Goal: Task Accomplishment & Management: Manage account settings

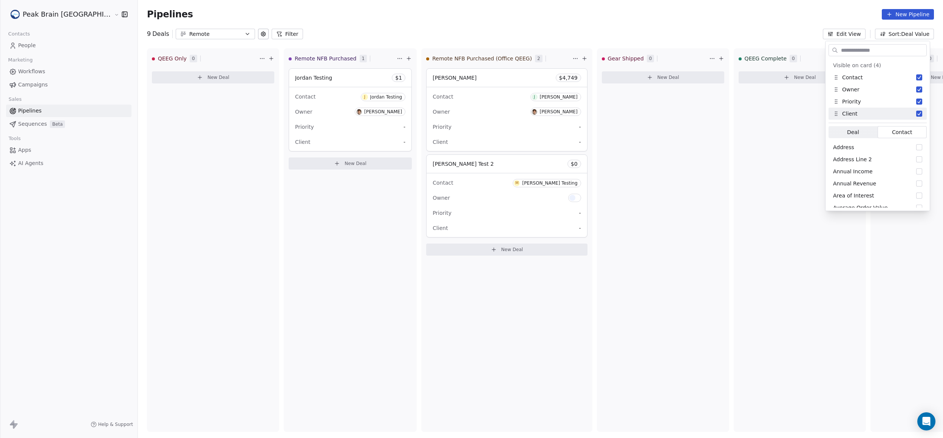
click at [636, 23] on div "Pipelines New Pipeline" at bounding box center [540, 14] width 805 height 29
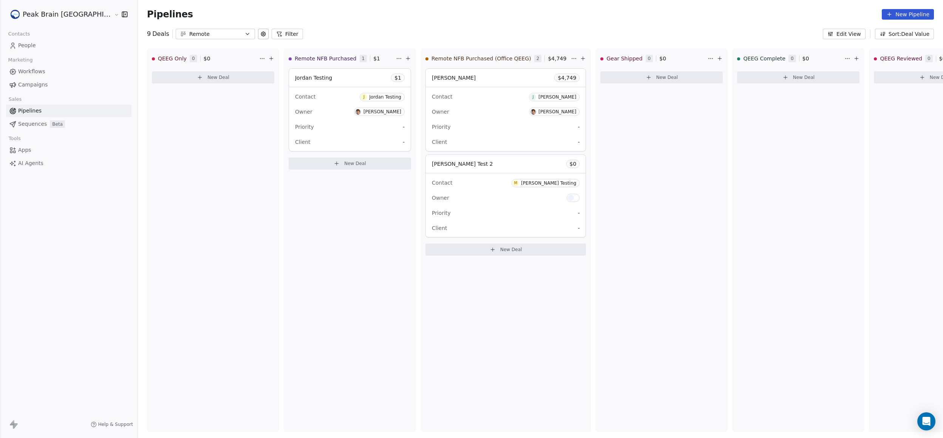
click at [857, 32] on button "Edit View" at bounding box center [844, 34] width 43 height 11
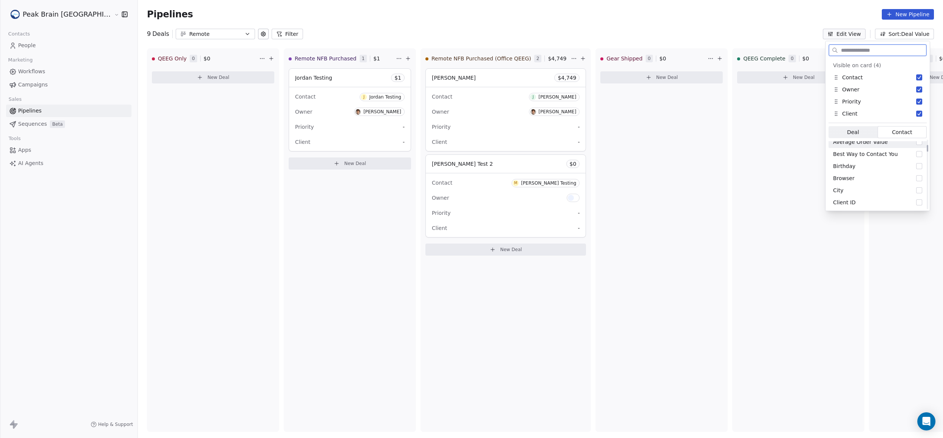
scroll to position [157, 0]
click at [853, 134] on span "Deal" at bounding box center [853, 132] width 12 height 8
click at [874, 225] on button "New Property" at bounding box center [875, 225] width 92 height 12
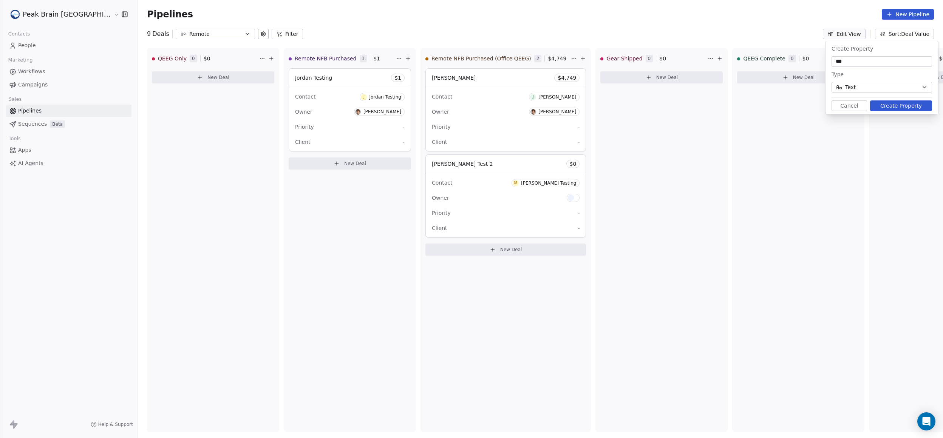
type input "***"
click at [875, 88] on button "Text" at bounding box center [882, 87] width 101 height 11
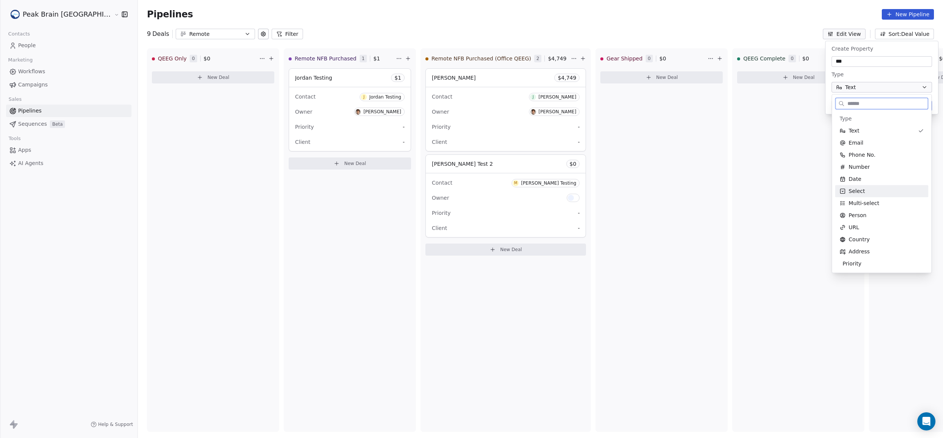
click at [880, 190] on div "Select" at bounding box center [882, 191] width 84 height 8
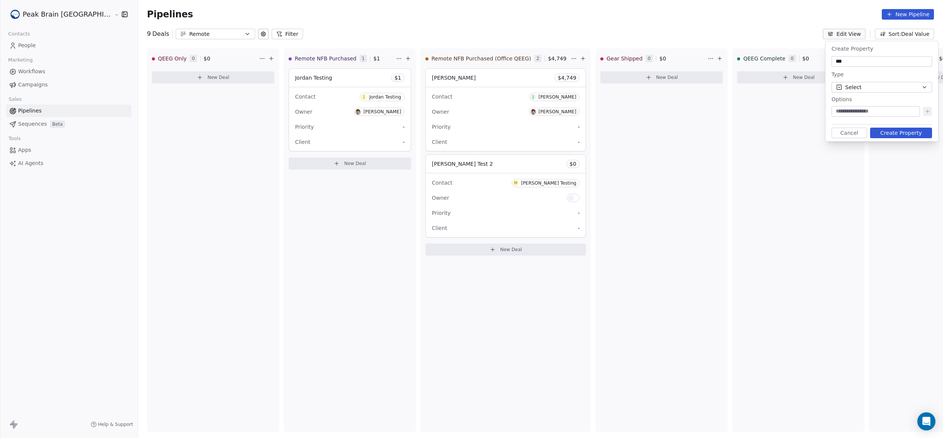
click at [864, 105] on div "Options To pick up a draggable item, press the space bar. While dragging, use t…" at bounding box center [882, 108] width 101 height 24
click at [445, 6] on div "Pipelines New Pipeline" at bounding box center [540, 14] width 805 height 29
click at [59, 77] on link "Workflows" at bounding box center [68, 71] width 125 height 12
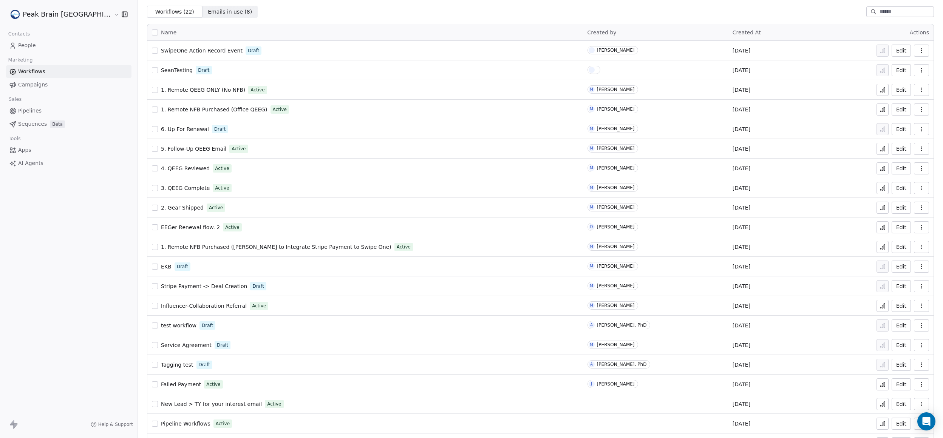
scroll to position [25, 0]
click at [196, 243] on span "1. Remote NFB Purchased ([PERSON_NAME] to Integrate Stripe Payment to Swipe One)" at bounding box center [276, 246] width 230 height 6
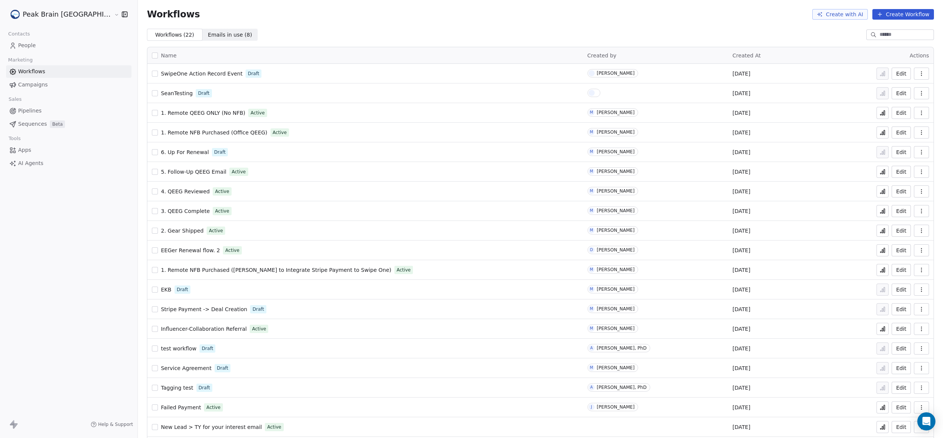
click at [29, 108] on span "Pipelines" at bounding box center [29, 111] width 23 height 8
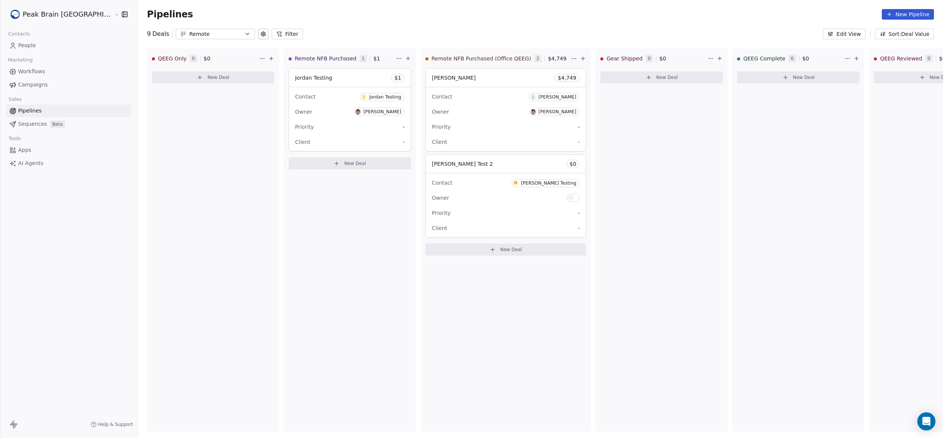
click at [838, 37] on button "Edit View" at bounding box center [844, 34] width 43 height 11
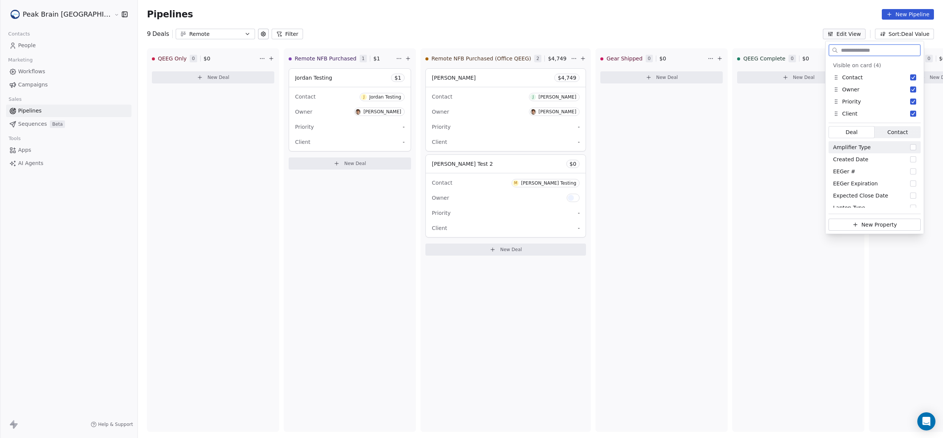
click at [886, 136] on span "Contact Contact" at bounding box center [898, 132] width 46 height 12
click at [859, 135] on span "Deal Deal" at bounding box center [853, 132] width 49 height 12
click at [858, 224] on icon "Suggestions" at bounding box center [855, 225] width 6 height 6
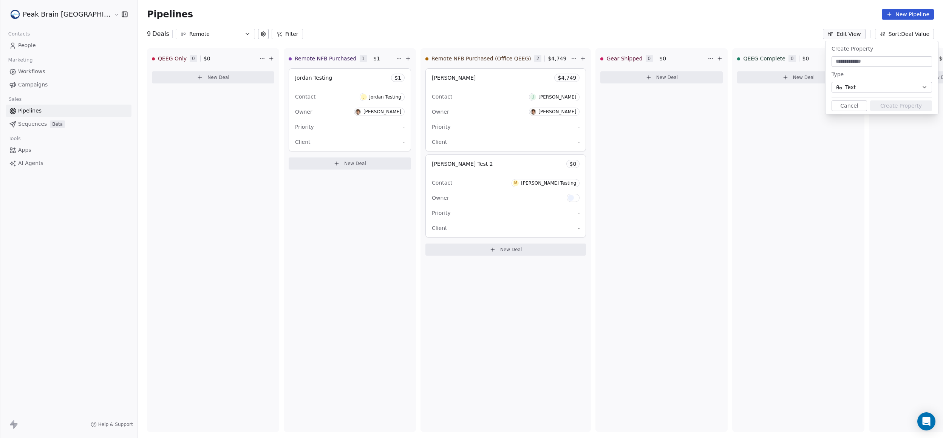
click at [882, 85] on button "Text" at bounding box center [882, 87] width 101 height 11
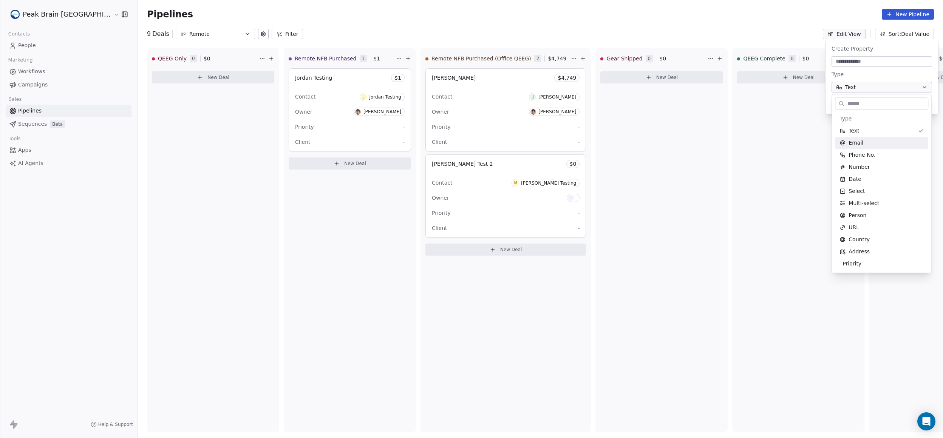
click at [290, 104] on html "Peak Brain USA Contacts People Marketing Workflows Campaigns Sales Pipelines Se…" at bounding box center [471, 219] width 943 height 438
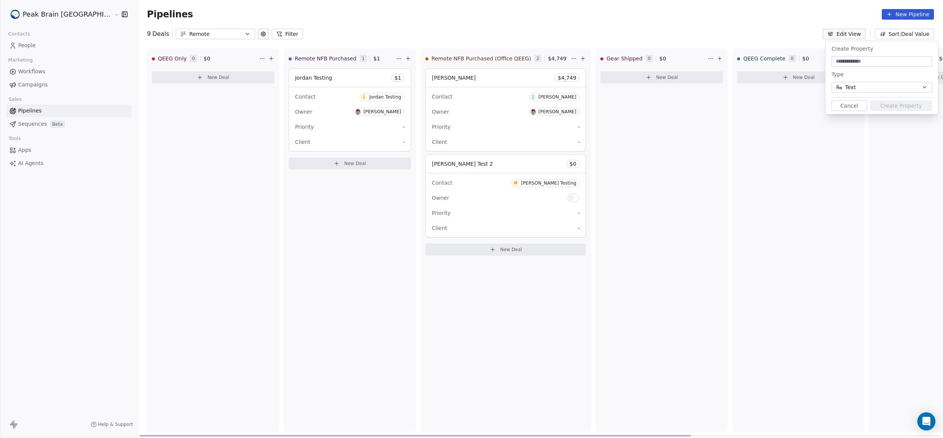
click at [299, 85] on div "Jordan Testing $ 1" at bounding box center [350, 78] width 122 height 18
click at [424, 59] on div "Contact: J Jordan Testing Deal Value: $ 1 Priority: Add Stage: Remote NFB Purch…" at bounding box center [647, 64] width 561 height 11
click at [420, 70] on div "J Jordan Testing" at bounding box center [419, 65] width 54 height 10
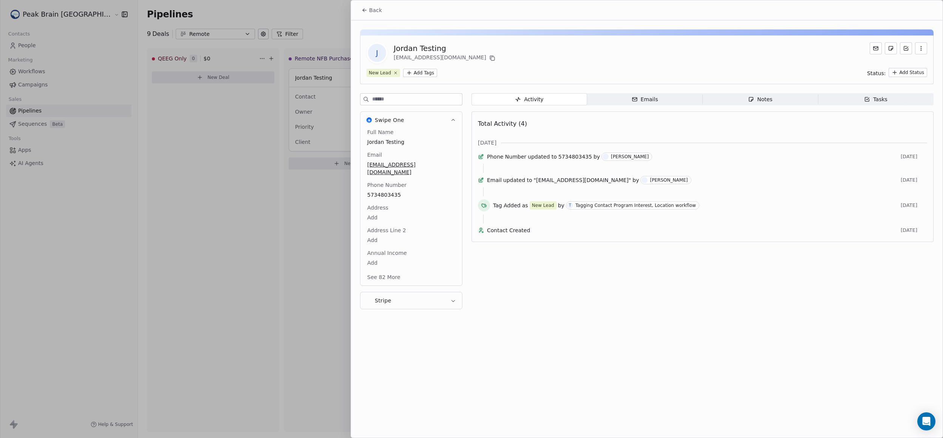
click at [637, 103] on div "Emails" at bounding box center [645, 100] width 26 height 8
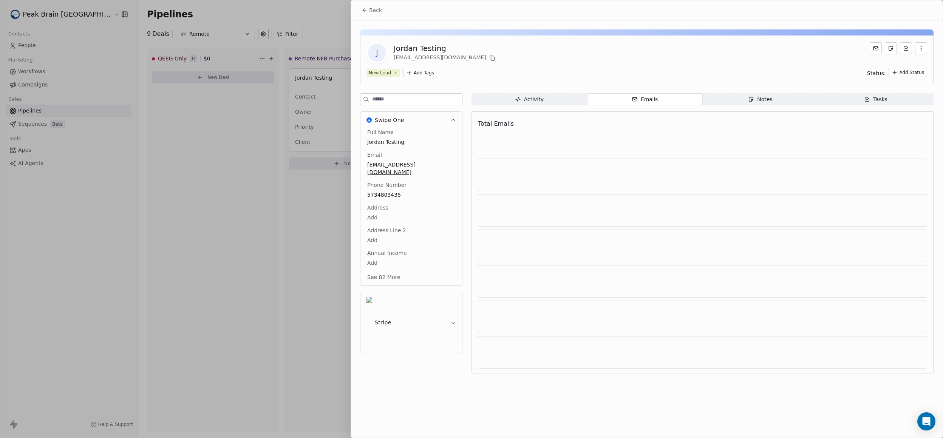
click at [531, 102] on div "Activity" at bounding box center [529, 100] width 29 height 8
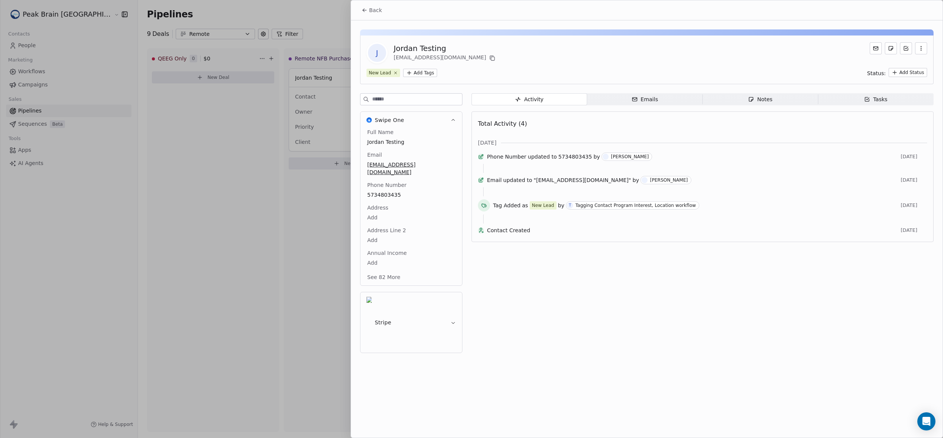
click at [380, 9] on span "Back" at bounding box center [375, 10] width 13 height 8
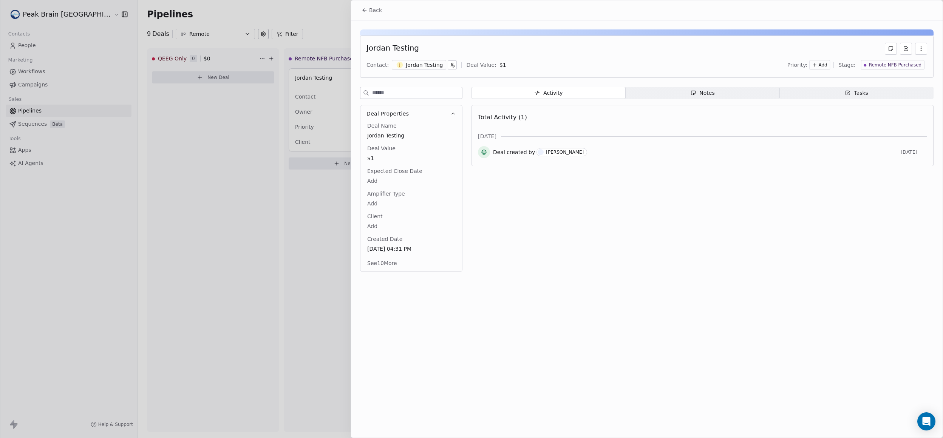
click at [378, 8] on span "Back" at bounding box center [375, 10] width 13 height 8
